Goal: Task Accomplishment & Management: Use online tool/utility

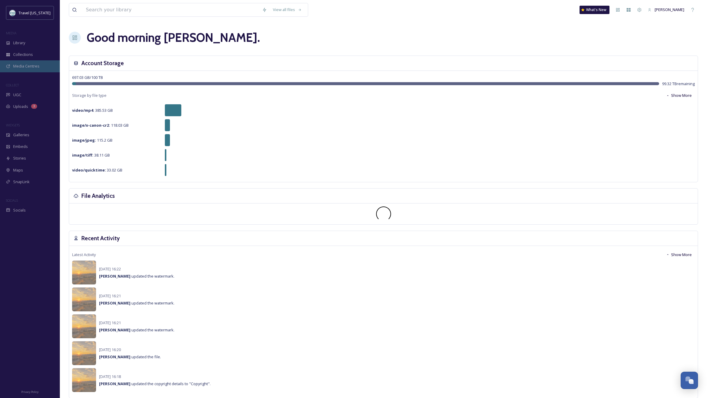
click at [31, 68] on span "Media Centres" at bounding box center [26, 66] width 26 height 6
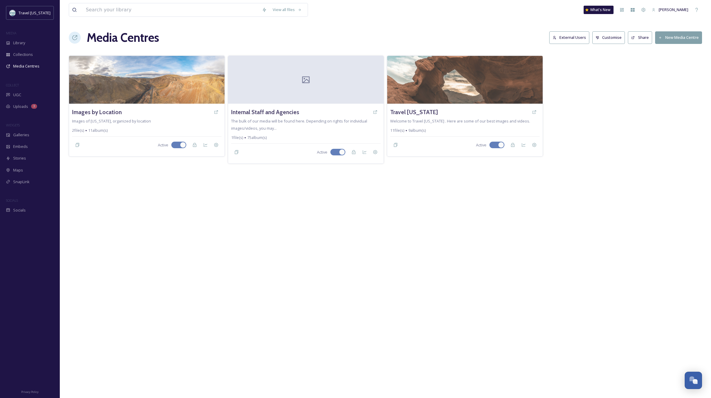
click at [689, 35] on button "New Media Centre" at bounding box center [678, 37] width 47 height 12
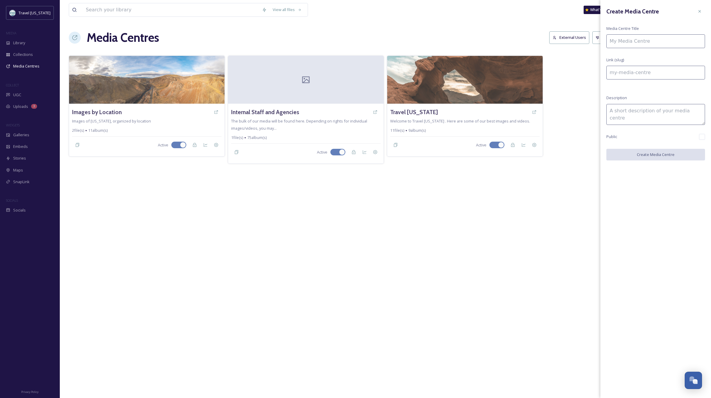
click at [664, 39] on input at bounding box center [656, 41] width 99 height 14
type input "A"
type input "a"
type input "Ad"
type input "ad"
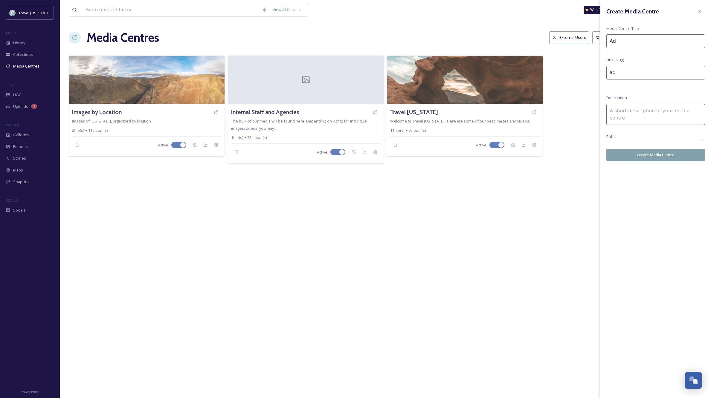
type input "Adv"
type input "adv"
type input "Adve"
type input "adve"
type input "Adven"
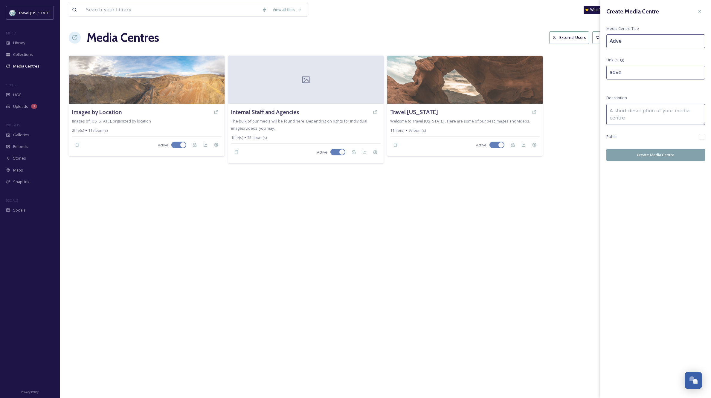
type input "adven"
type input "Advent"
type input "advent"
type input "Adventu"
type input "adventu"
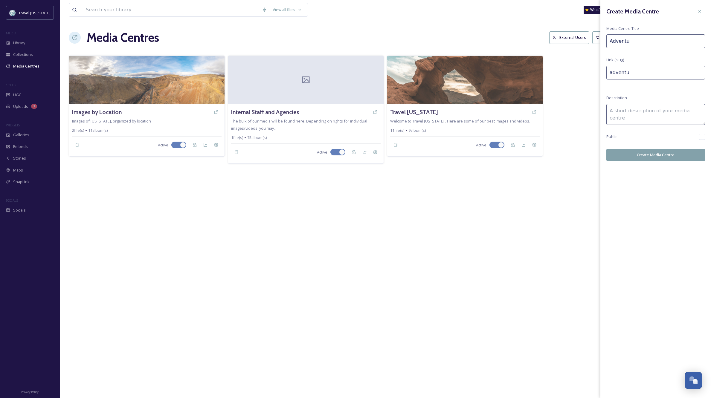
type input "Adventur"
type input "adventur"
type input "Adventure"
type input "adventure"
type input "Adventure"
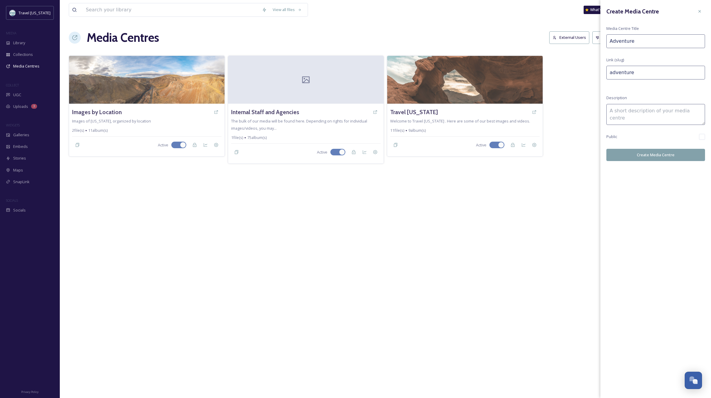
type input "adventure-"
type input "Adventure C"
type input "adventure-c"
type input "Adventure Ce"
type input "adventure-ce"
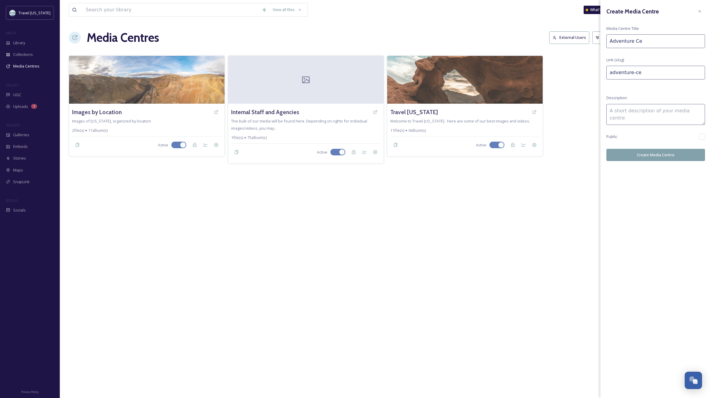
type input "Adventure Cen"
type input "adventure-cen"
type input "Adventure Cent"
type input "adventure-cent"
type input "Adventure Cente"
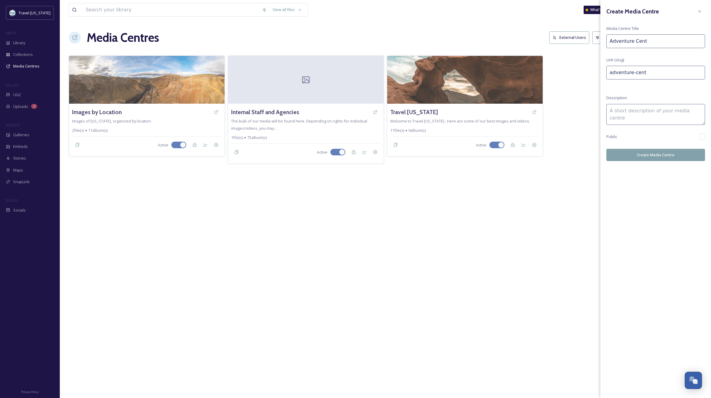
type input "adventure-cente"
type input "Adventure Center"
type input "adventure-center"
type input "Adventure Centers"
type input "adventure-centers"
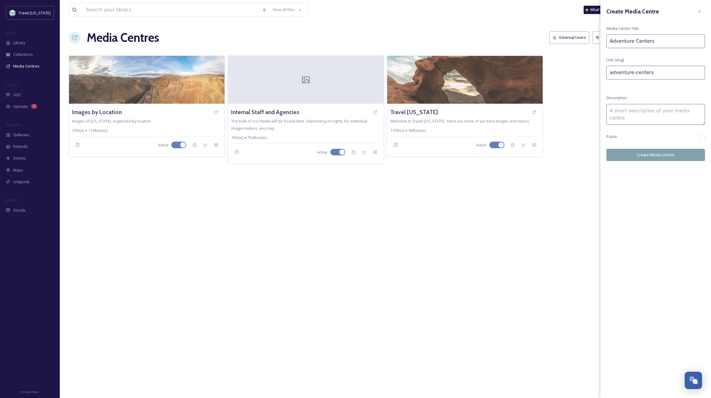
type input "Adventure Centers"
click at [632, 109] on textarea at bounding box center [656, 114] width 99 height 21
type textarea "Images for a Gallery Wall at the AC Groundbreakings."
click at [617, 138] on span "Public" at bounding box center [612, 137] width 11 height 6
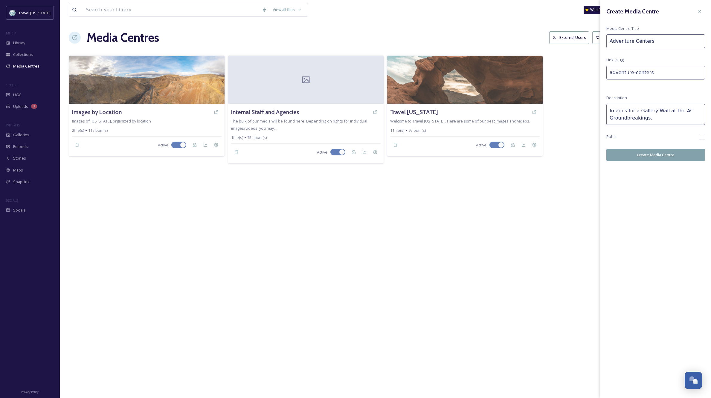
click at [659, 156] on button "Create Media Centre" at bounding box center [656, 155] width 99 height 12
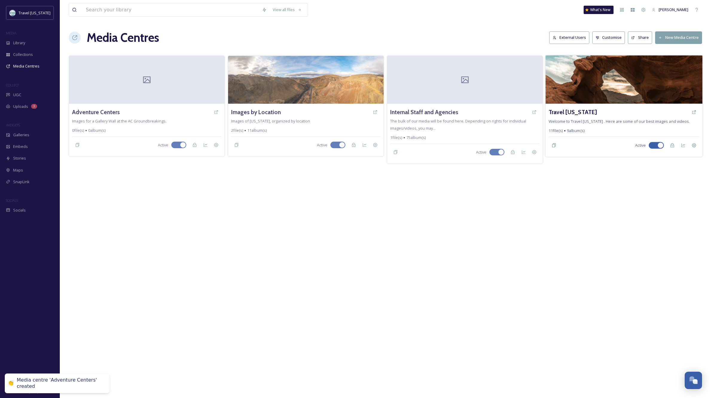
scroll to position [0, 0]
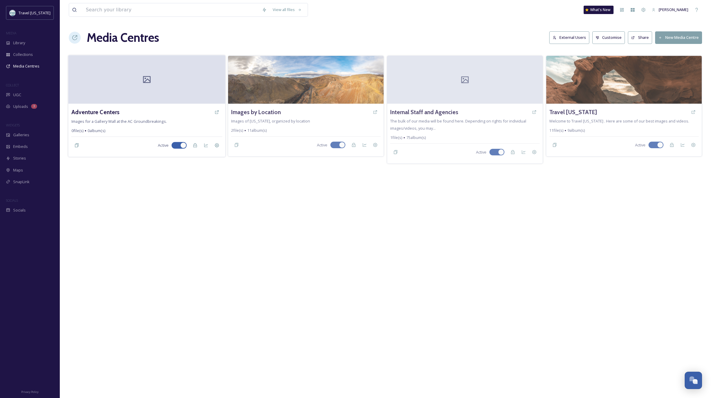
click at [159, 83] on div at bounding box center [146, 79] width 157 height 48
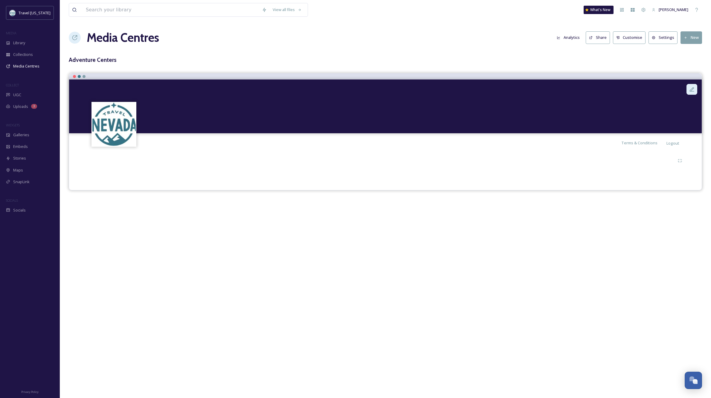
click at [690, 89] on icon at bounding box center [692, 89] width 6 height 6
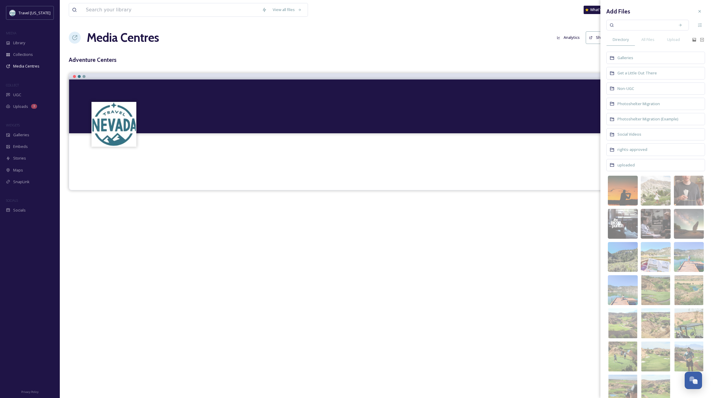
click at [466, 174] on div at bounding box center [386, 167] width 624 height 29
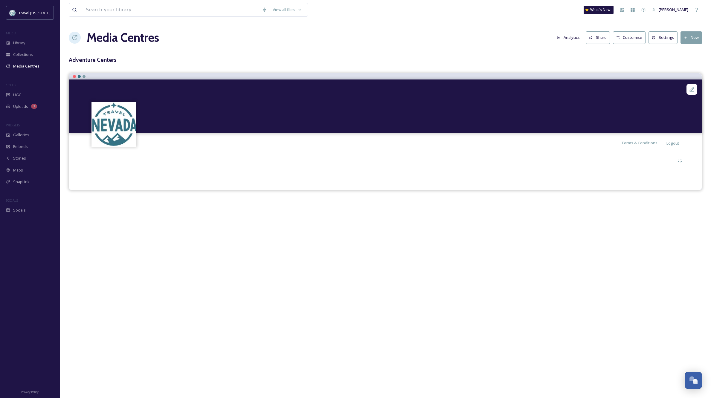
click at [658, 37] on button "Settings" at bounding box center [663, 37] width 29 height 12
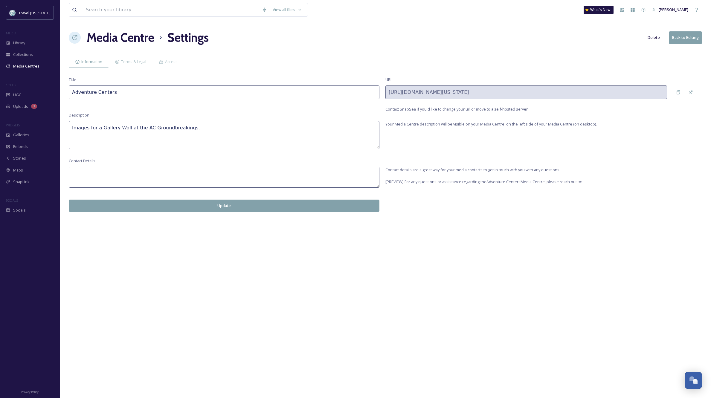
click at [103, 169] on textarea at bounding box center [224, 177] width 311 height 21
